Goal: Information Seeking & Learning: Compare options

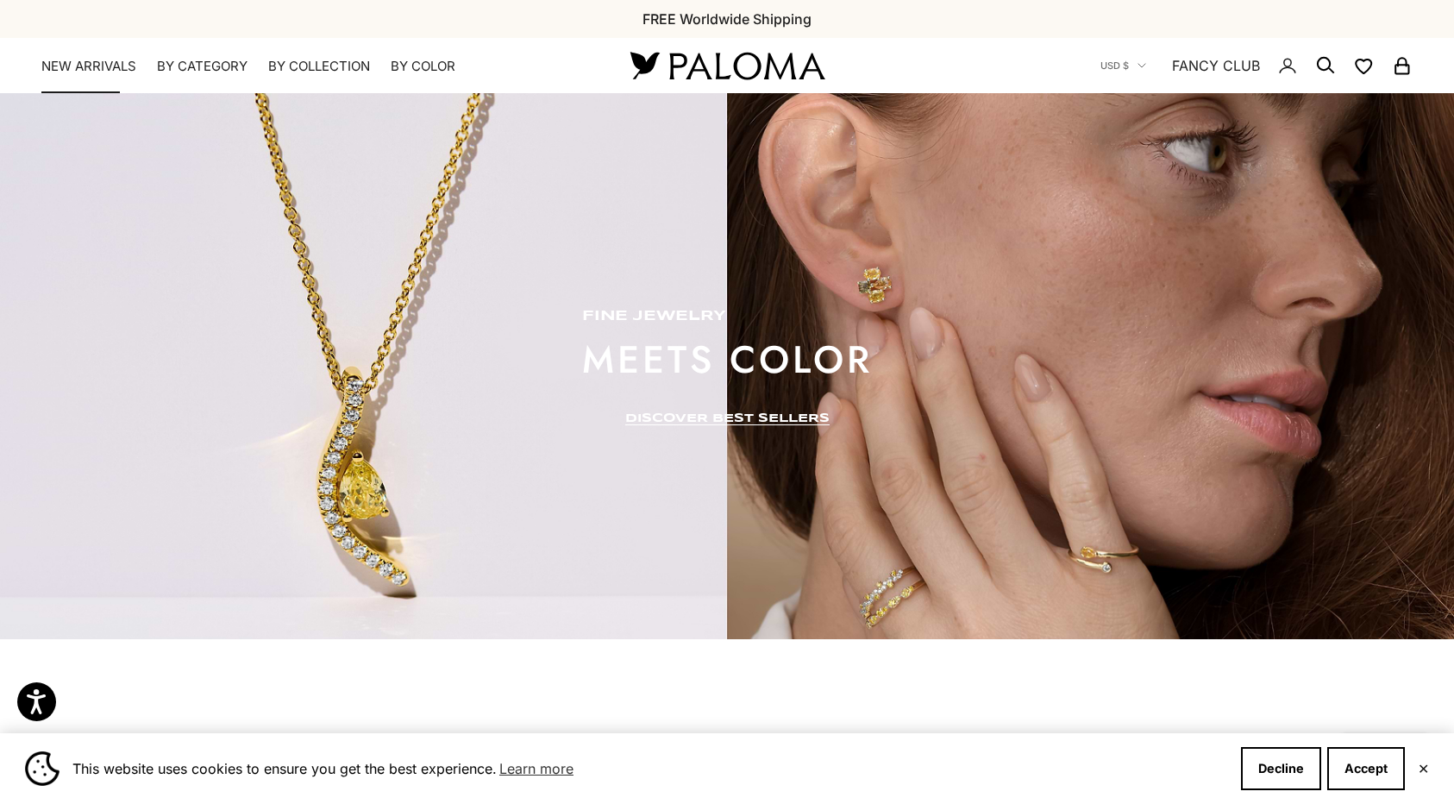
click at [106, 62] on link "NEW ARRIVALS" at bounding box center [88, 66] width 95 height 17
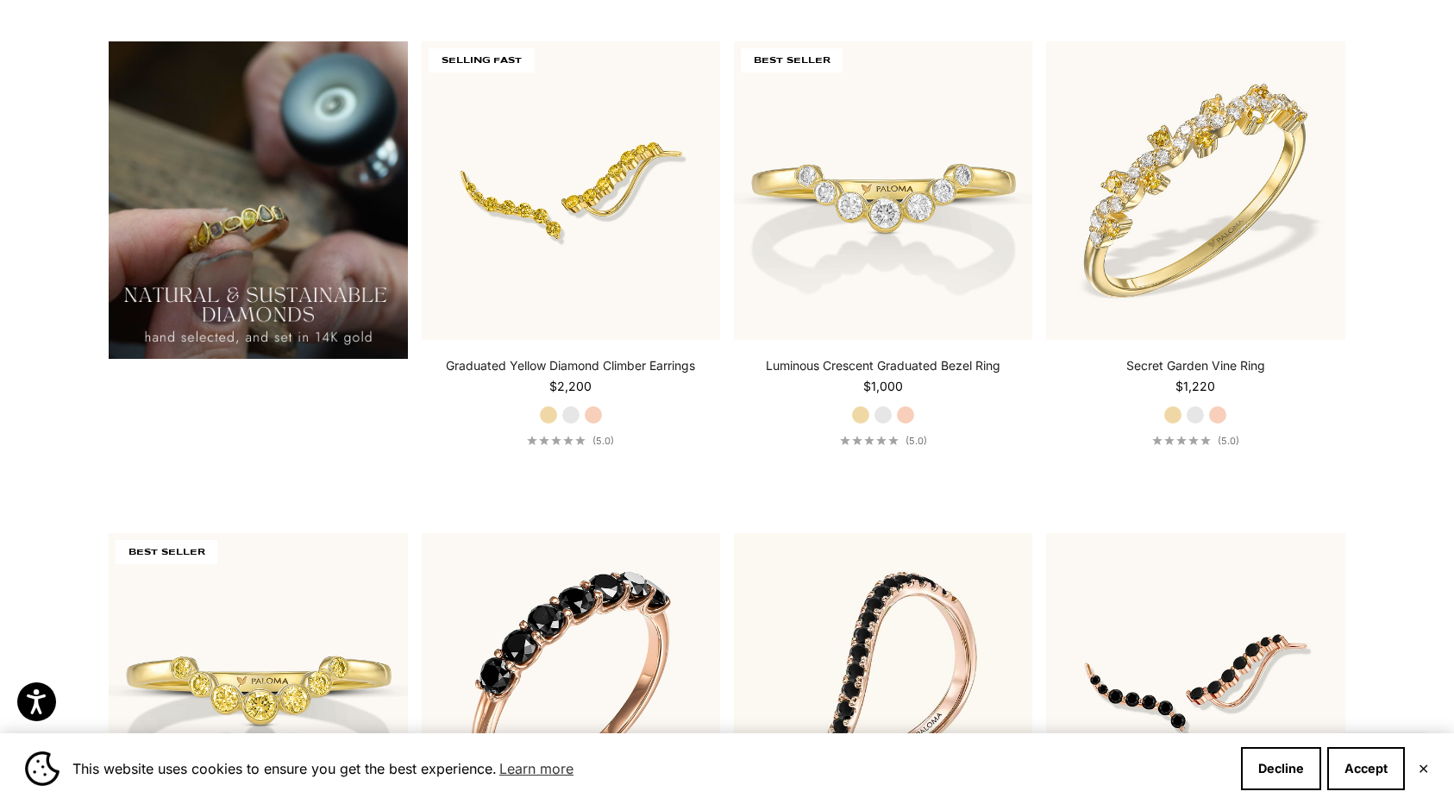
scroll to position [1555, 0]
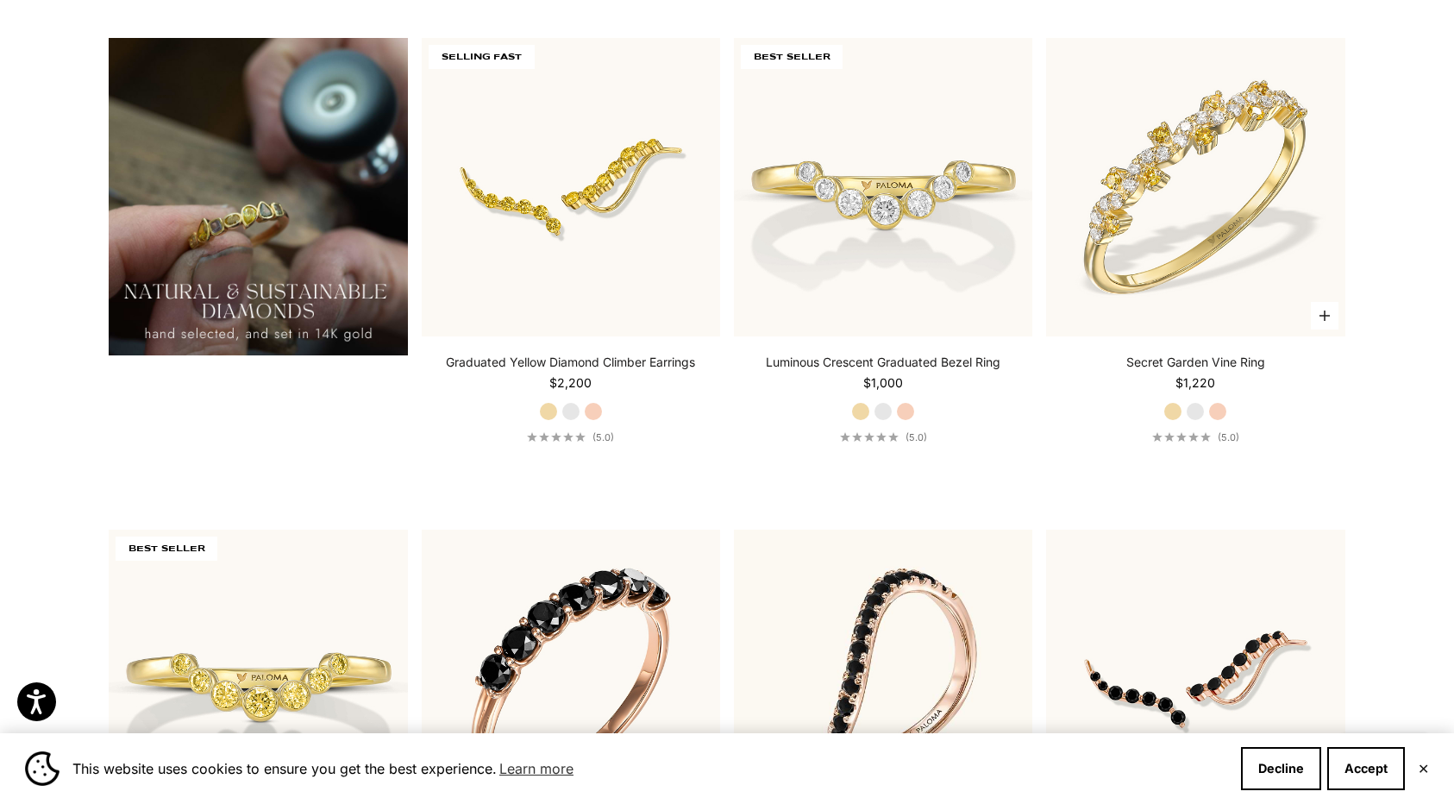
click at [1218, 415] on label "Rose Gold" at bounding box center [1218, 411] width 19 height 19
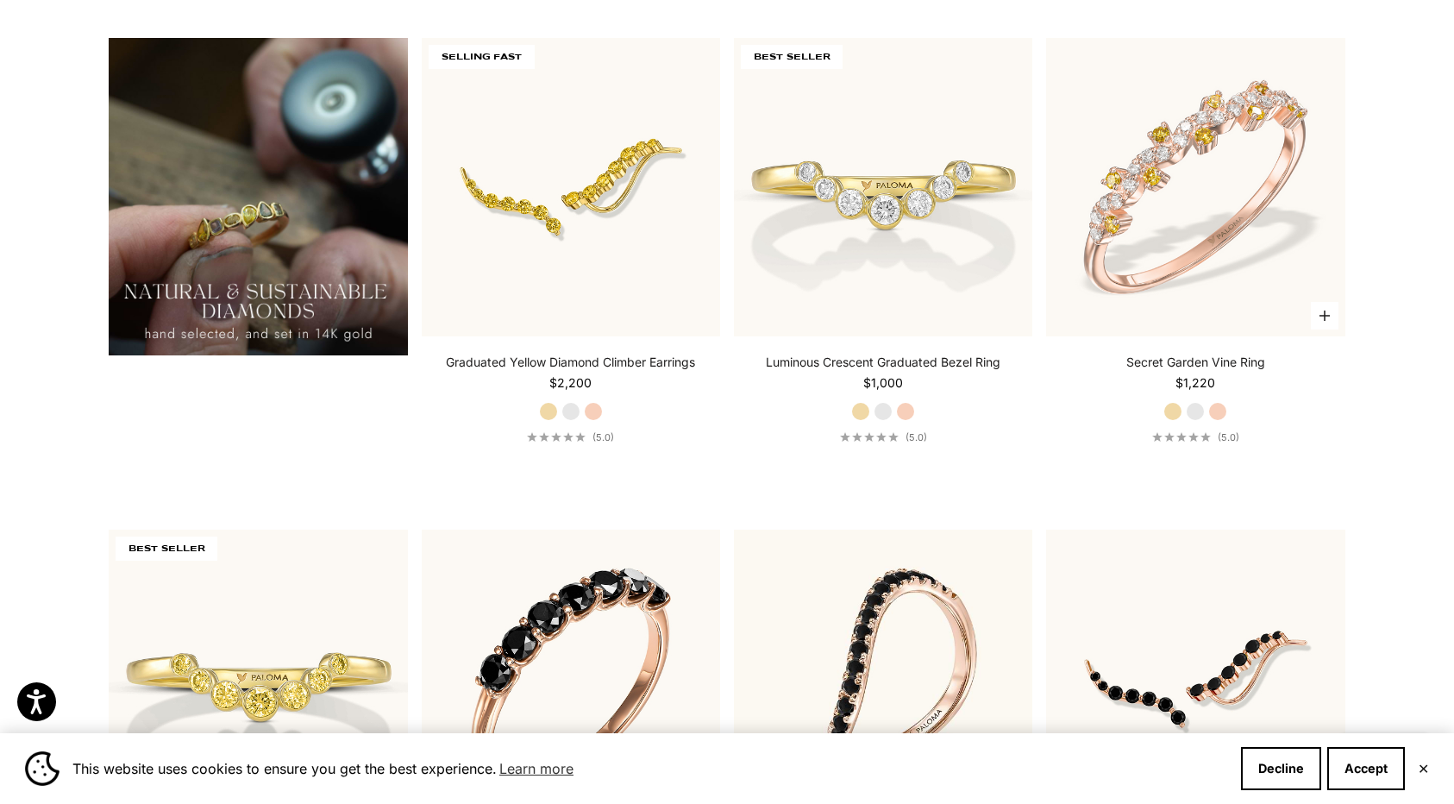
click at [1172, 413] on label "Yellow Gold" at bounding box center [1173, 411] width 19 height 19
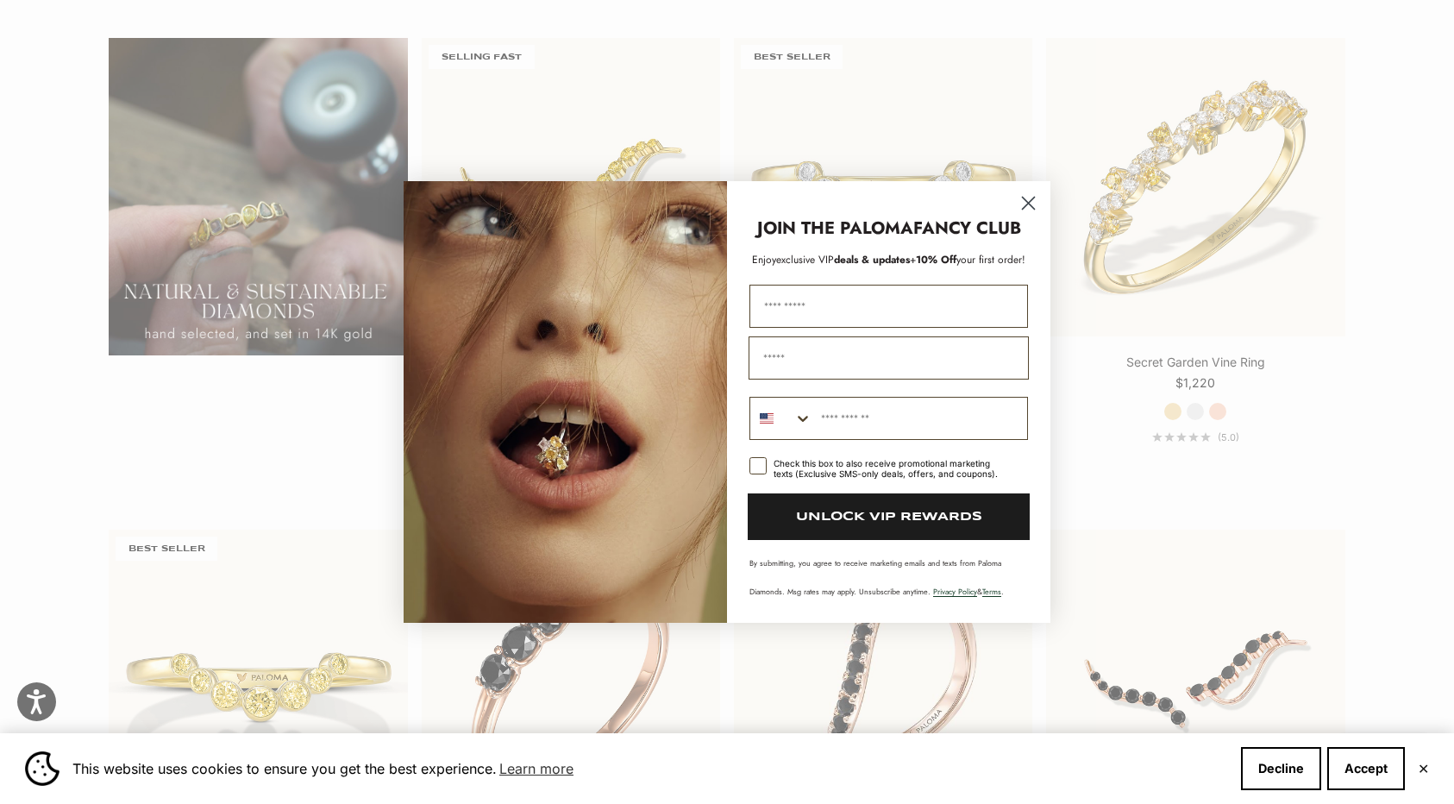
click at [1027, 202] on icon "Close dialog" at bounding box center [1029, 204] width 12 height 12
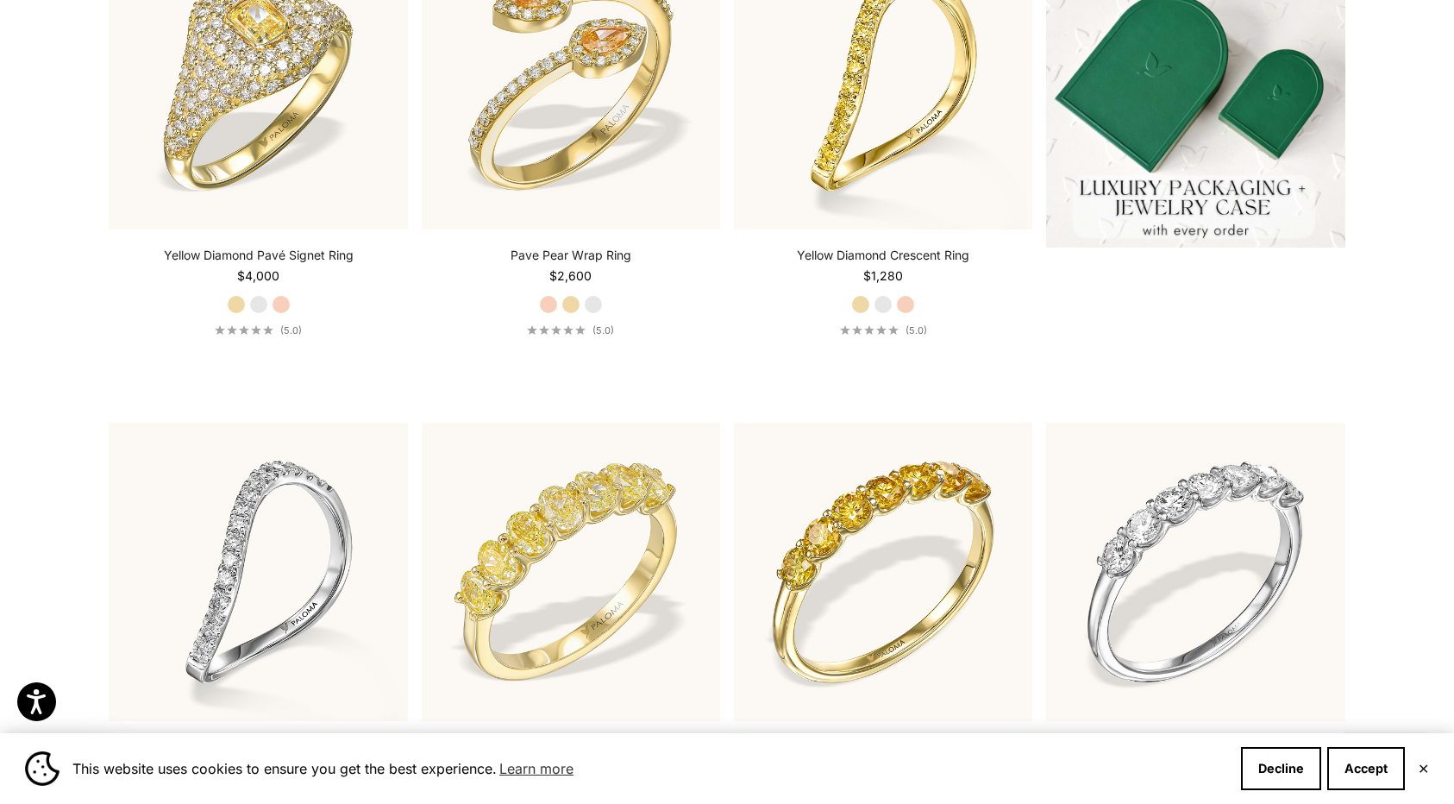
scroll to position [0, 0]
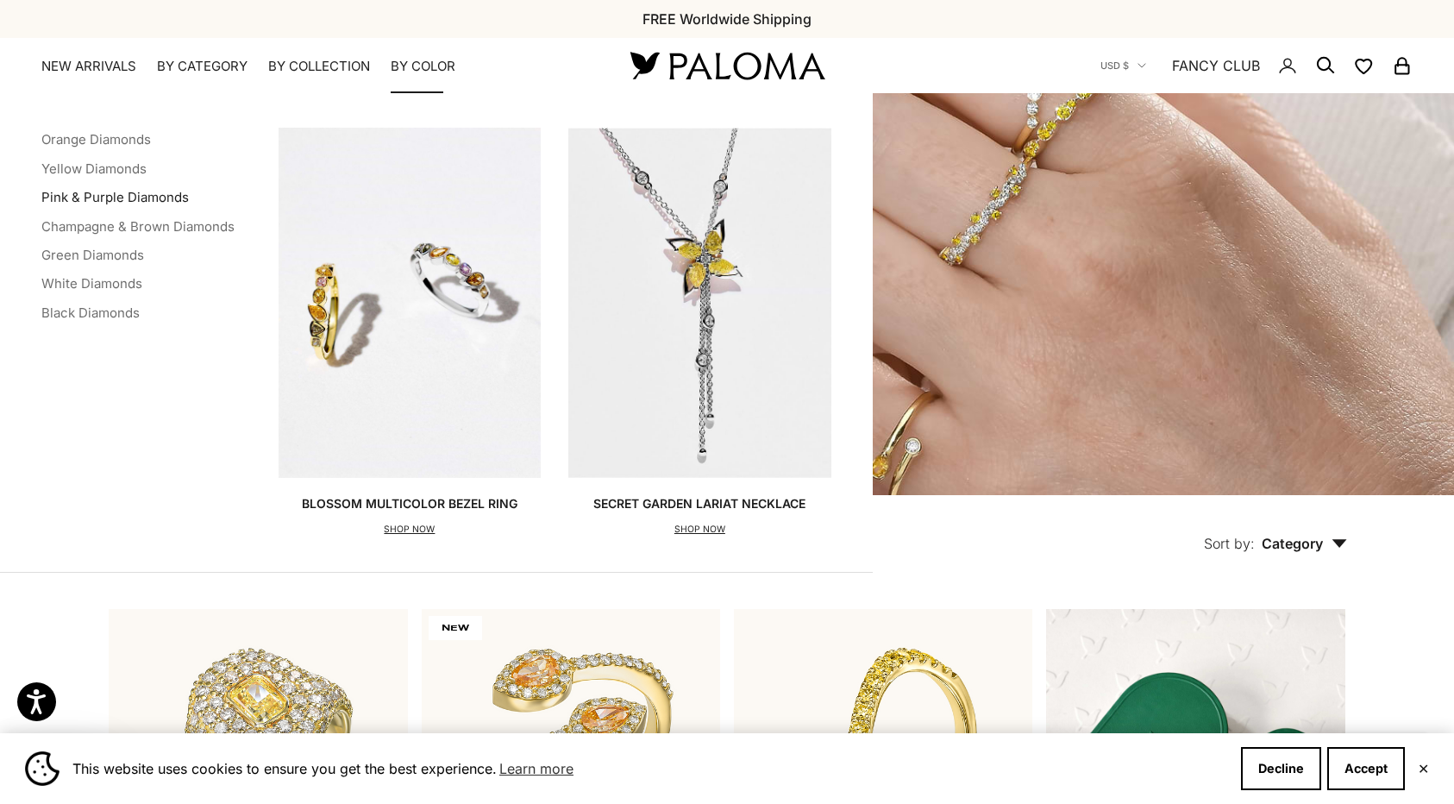
click at [112, 196] on link "Pink & Purple Diamonds" at bounding box center [115, 197] width 148 height 16
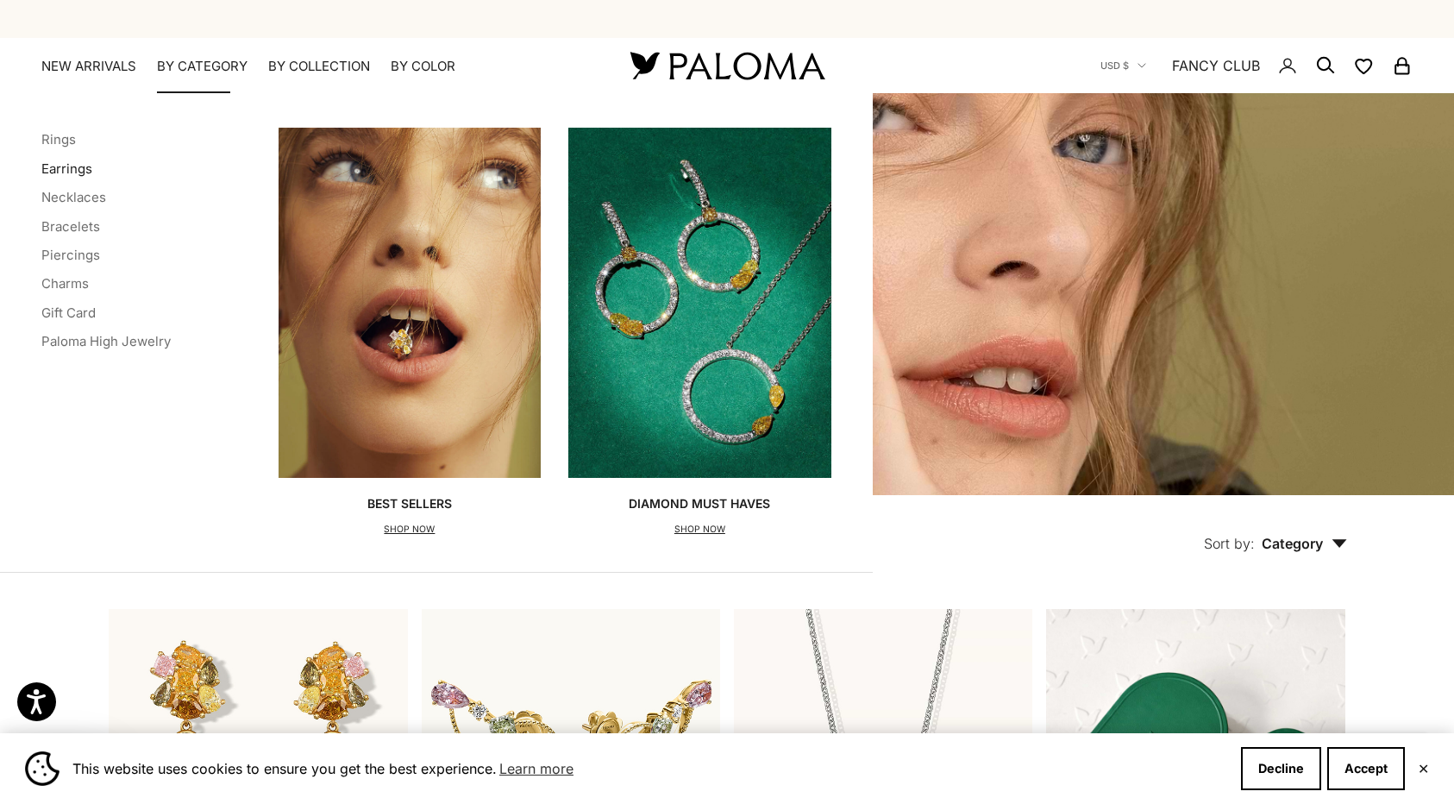
click at [73, 166] on link "Earrings" at bounding box center [66, 168] width 51 height 16
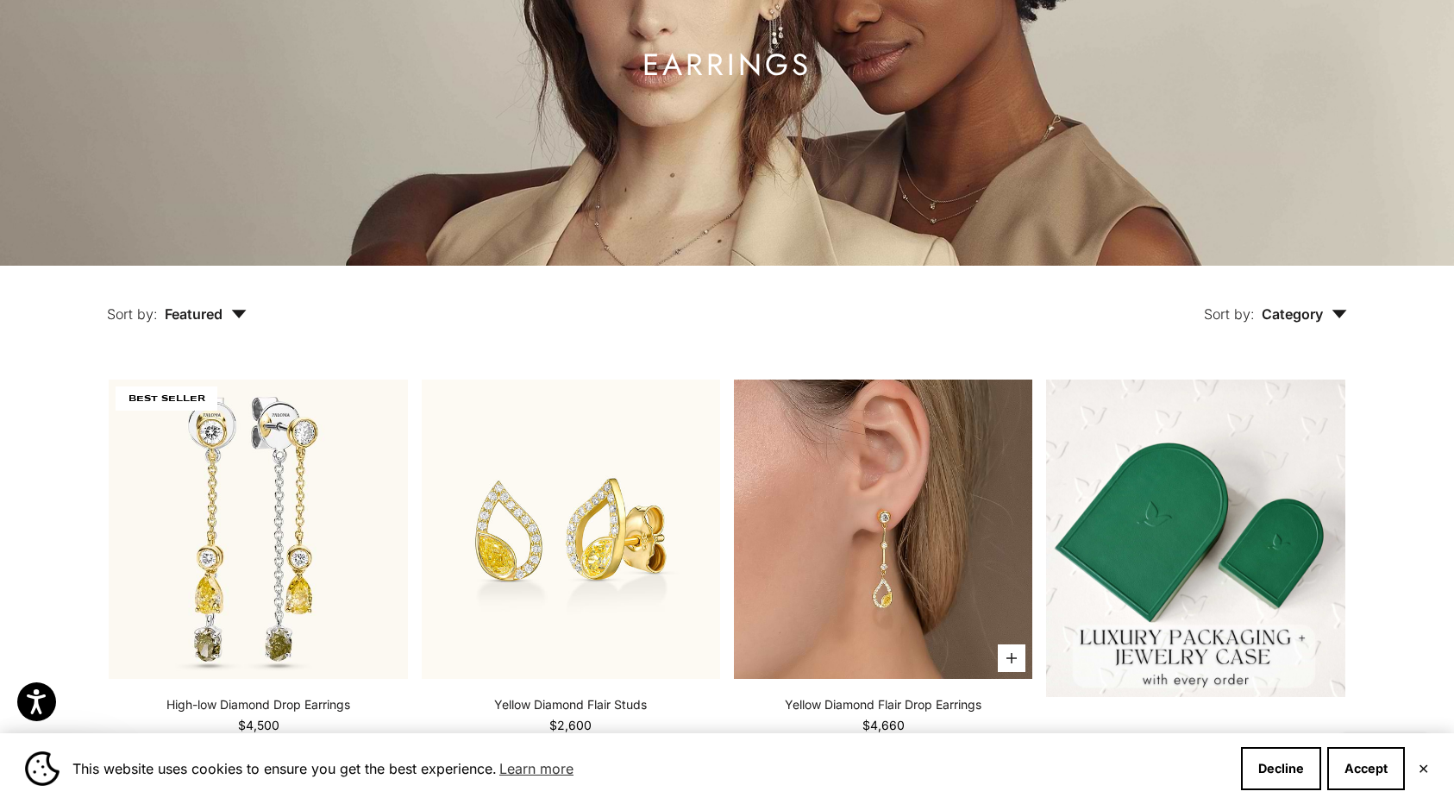
scroll to position [494, 0]
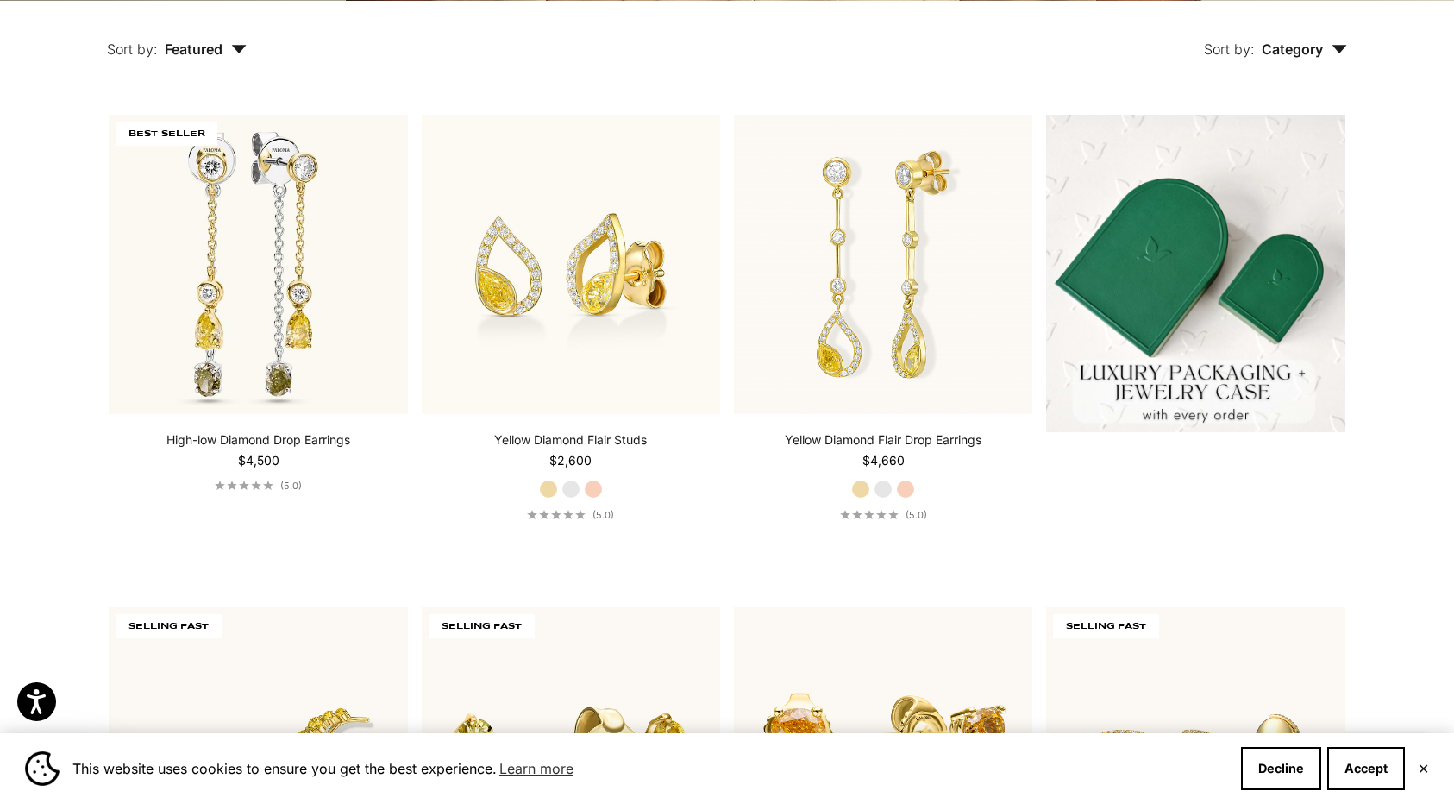
click at [1303, 59] on button "Sort by: Category" at bounding box center [1276, 37] width 223 height 72
click at [1302, 55] on span "Category" at bounding box center [1304, 49] width 85 height 17
click at [1348, 47] on button "Sort by: Category" at bounding box center [1276, 37] width 223 height 72
click at [209, 55] on span "Featured" at bounding box center [206, 49] width 82 height 17
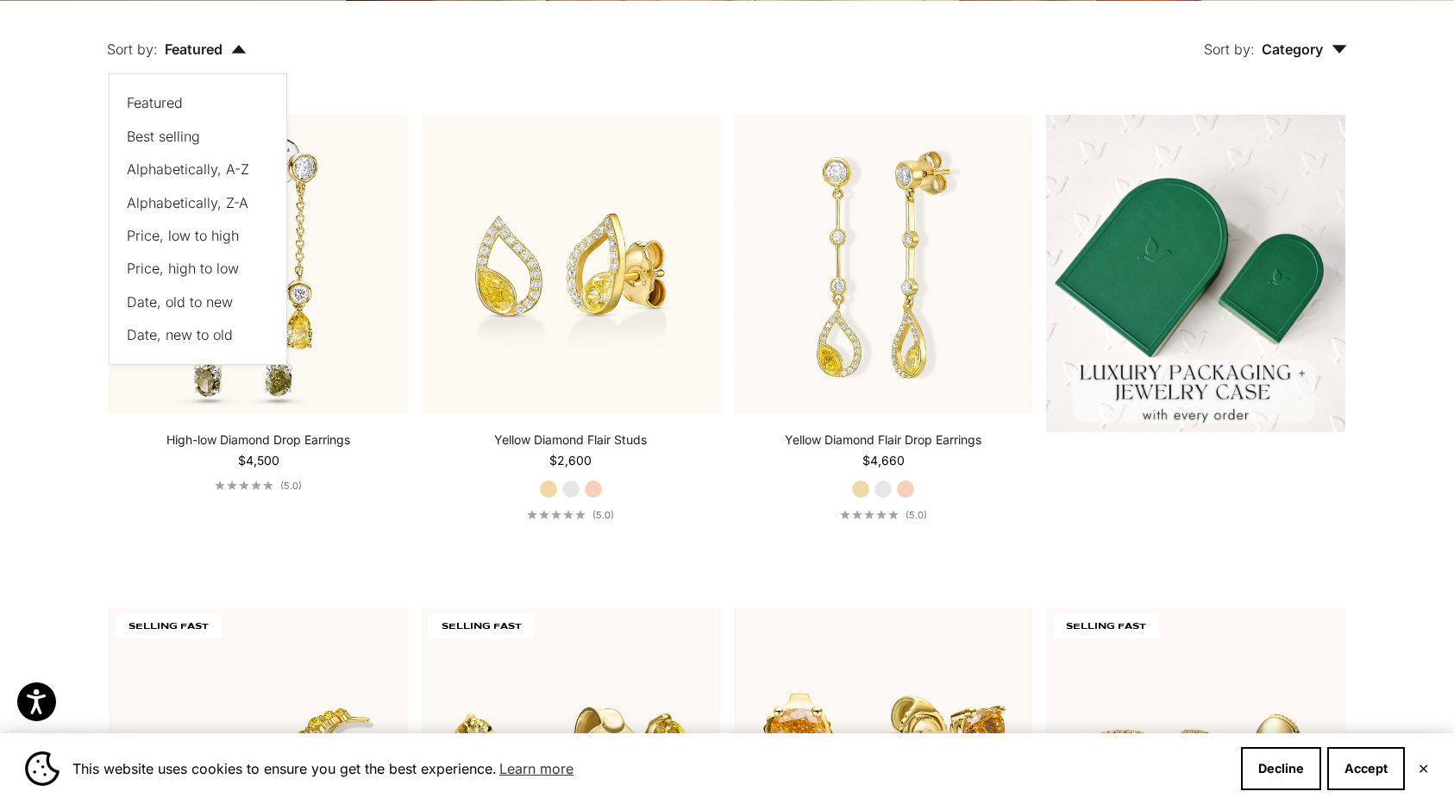
click at [219, 233] on span "Price, low to high" at bounding box center [183, 235] width 112 height 17
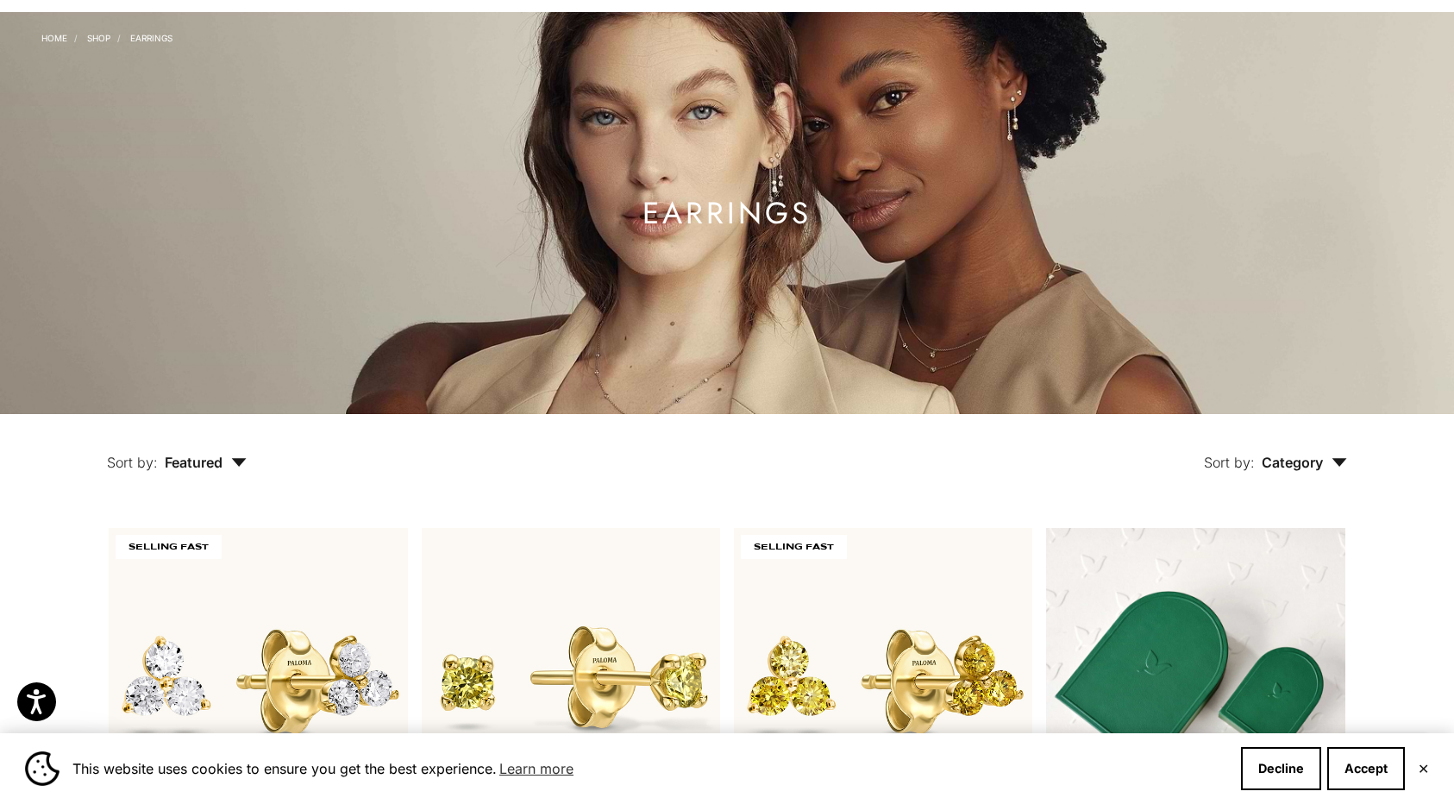
scroll to position [65, 0]
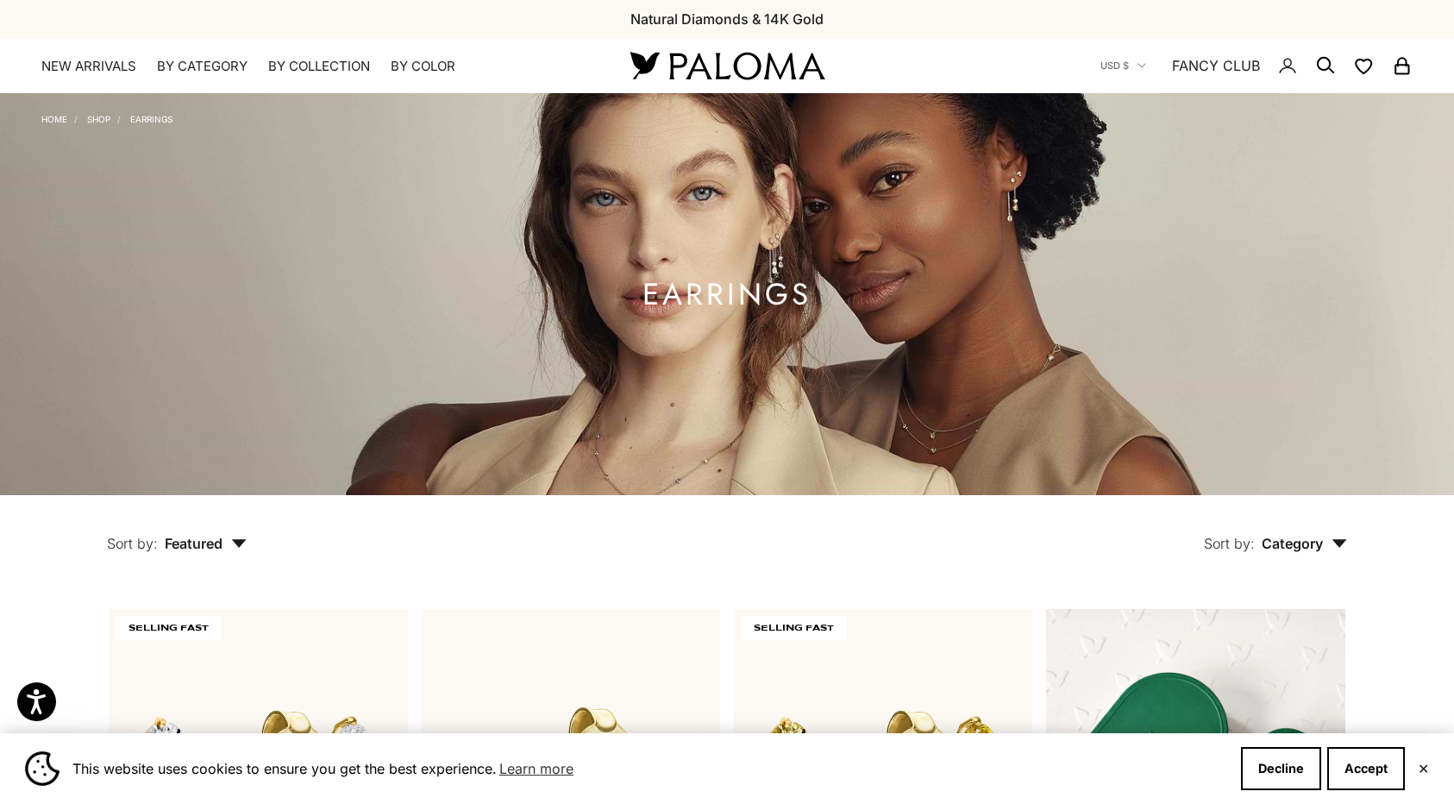
scroll to position [0, 0]
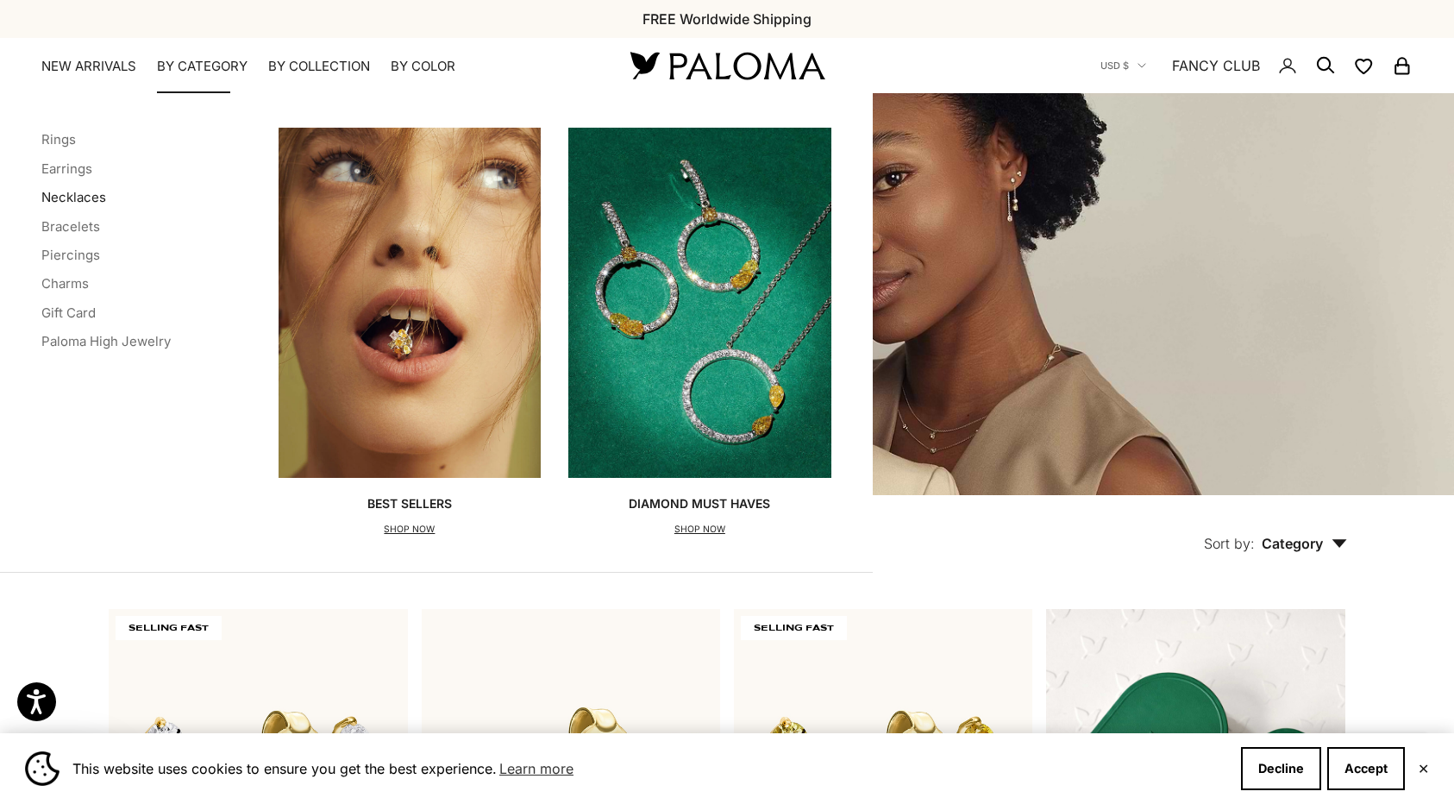
click at [78, 197] on link "Necklaces" at bounding box center [73, 197] width 65 height 16
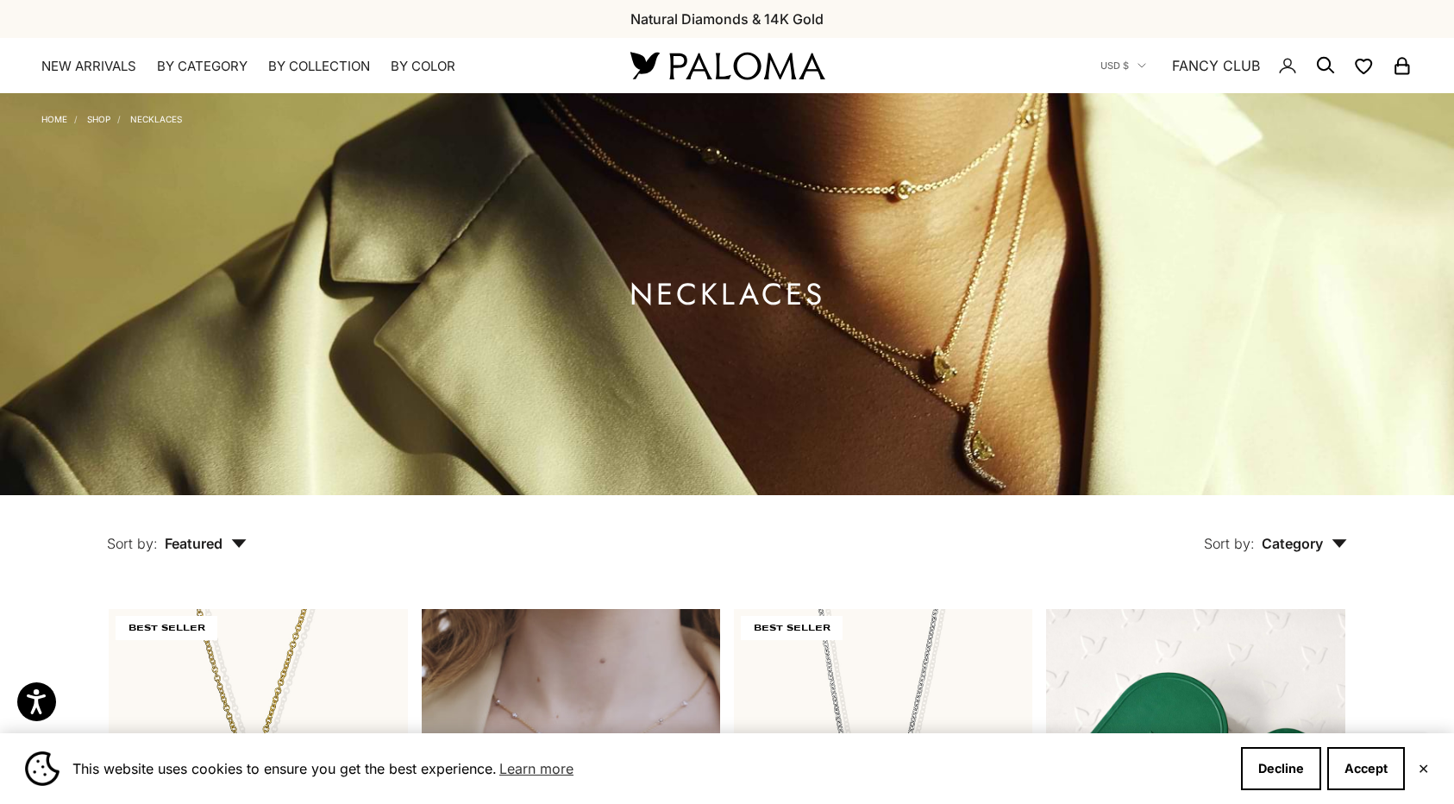
scroll to position [327, 0]
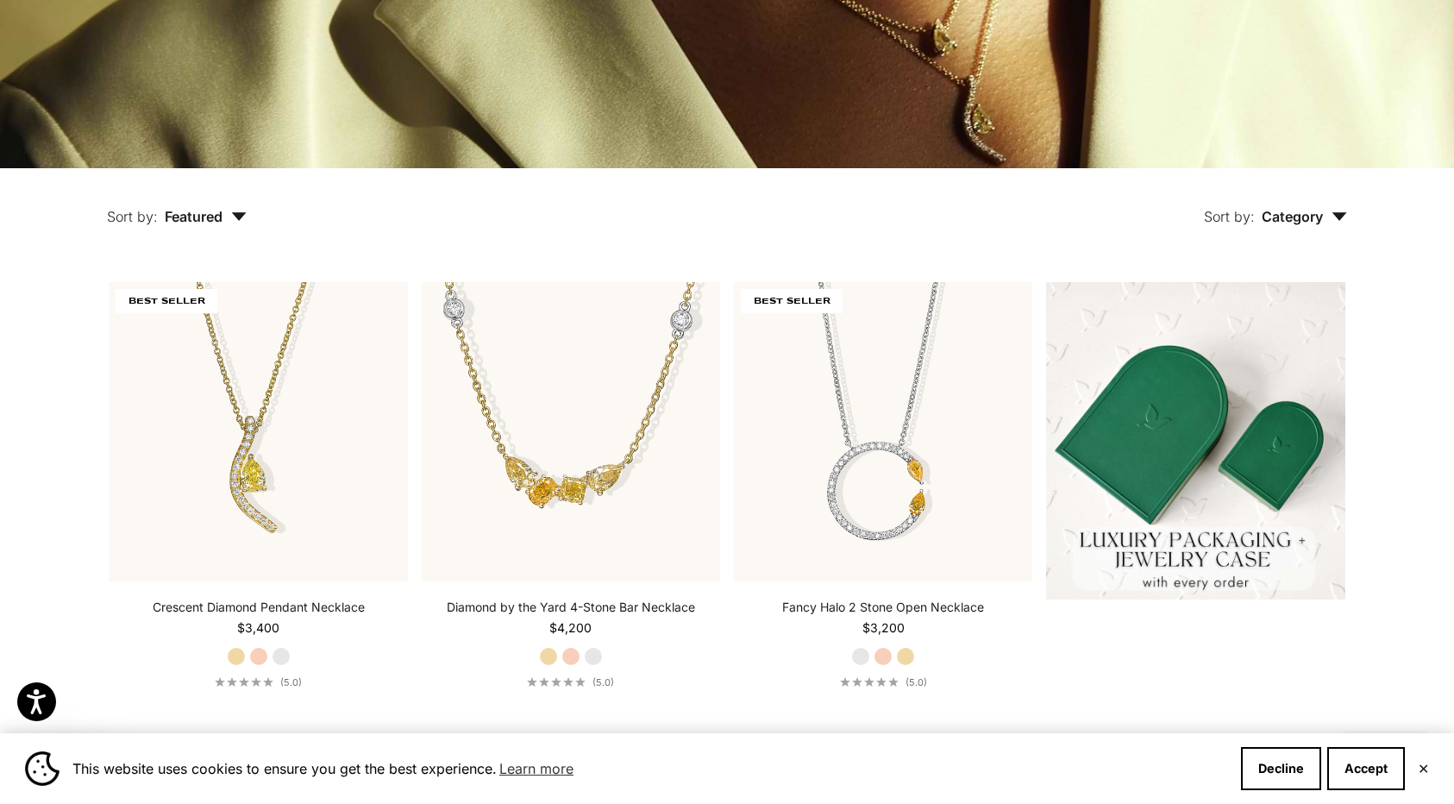
click at [1296, 214] on span "Category" at bounding box center [1304, 216] width 85 height 17
click at [195, 211] on span "Featured" at bounding box center [206, 216] width 82 height 17
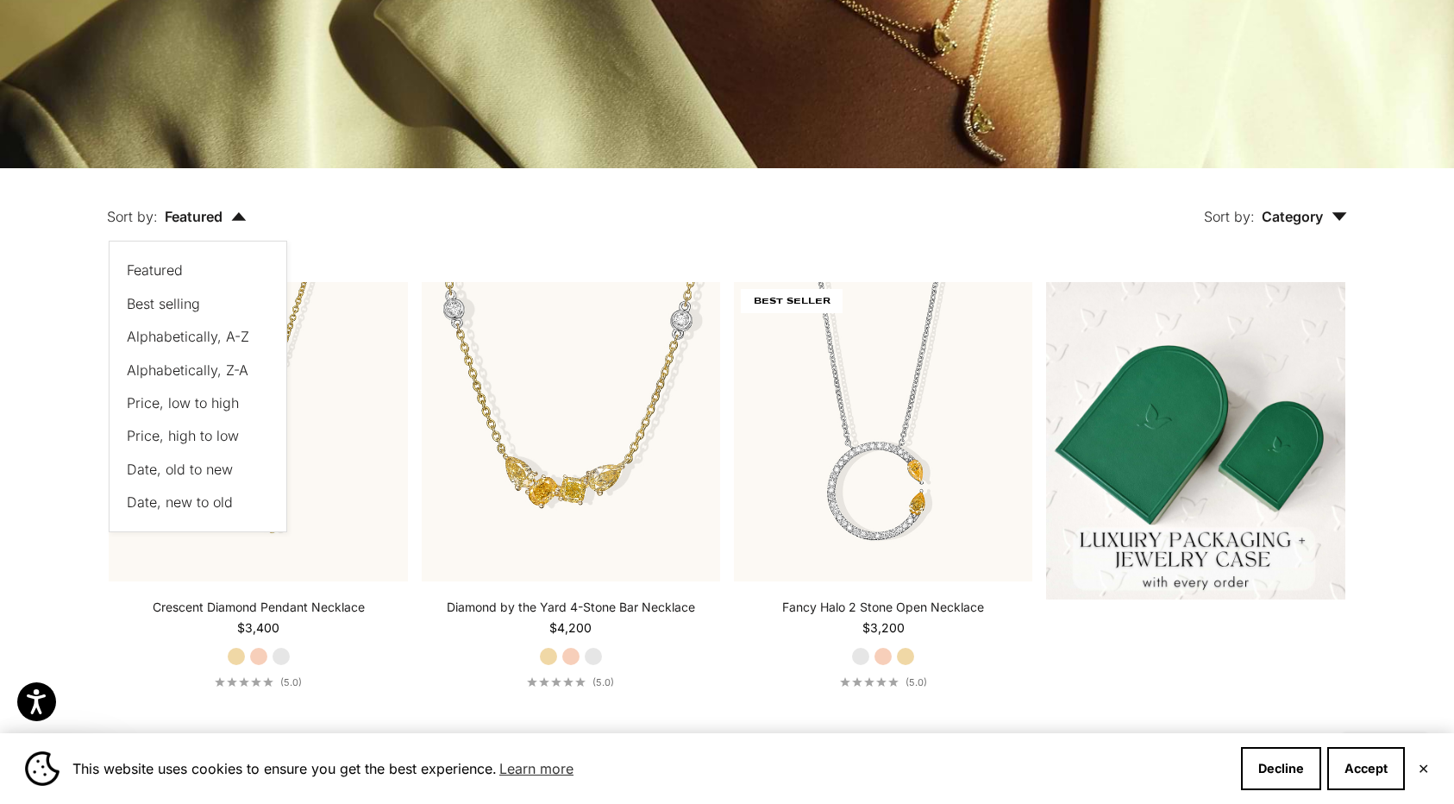
click at [198, 400] on span "Price, low to high" at bounding box center [183, 402] width 112 height 17
